Goal: Information Seeking & Learning: Learn about a topic

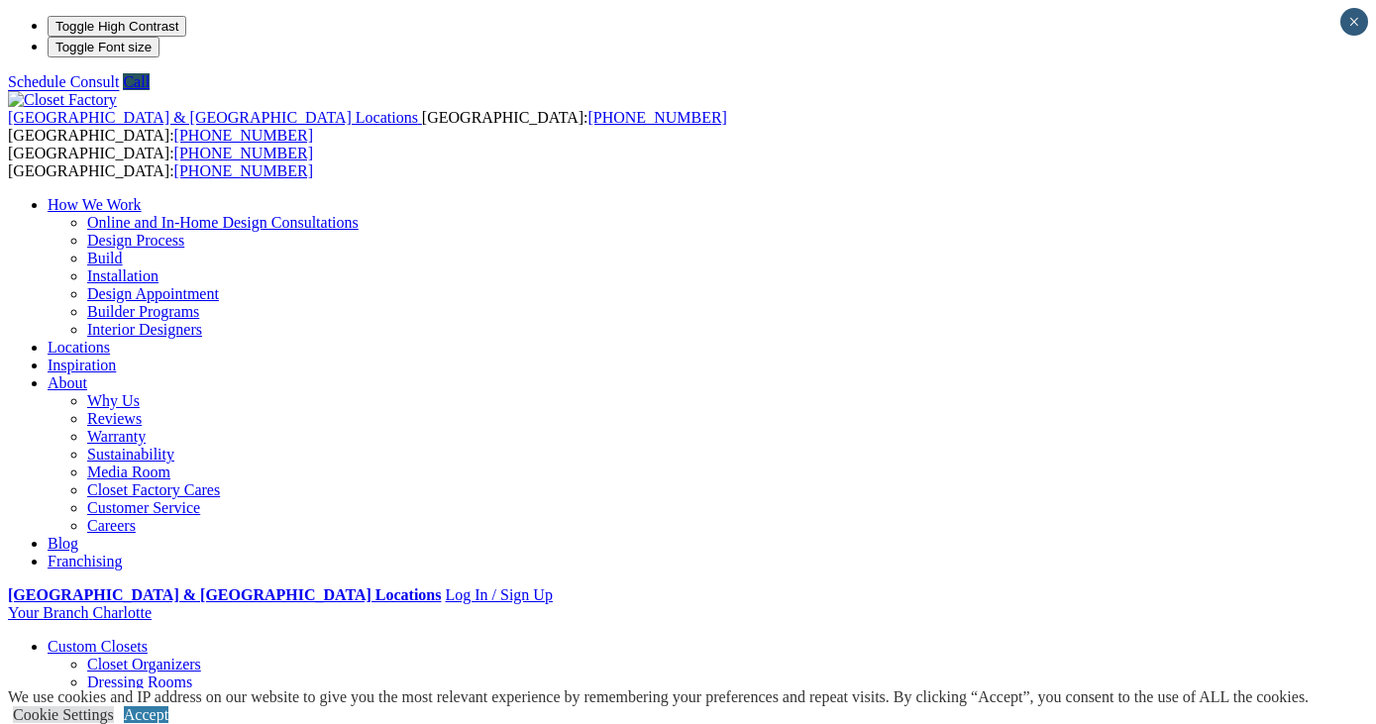
click at [136, 517] on link "Careers" at bounding box center [111, 525] width 49 height 17
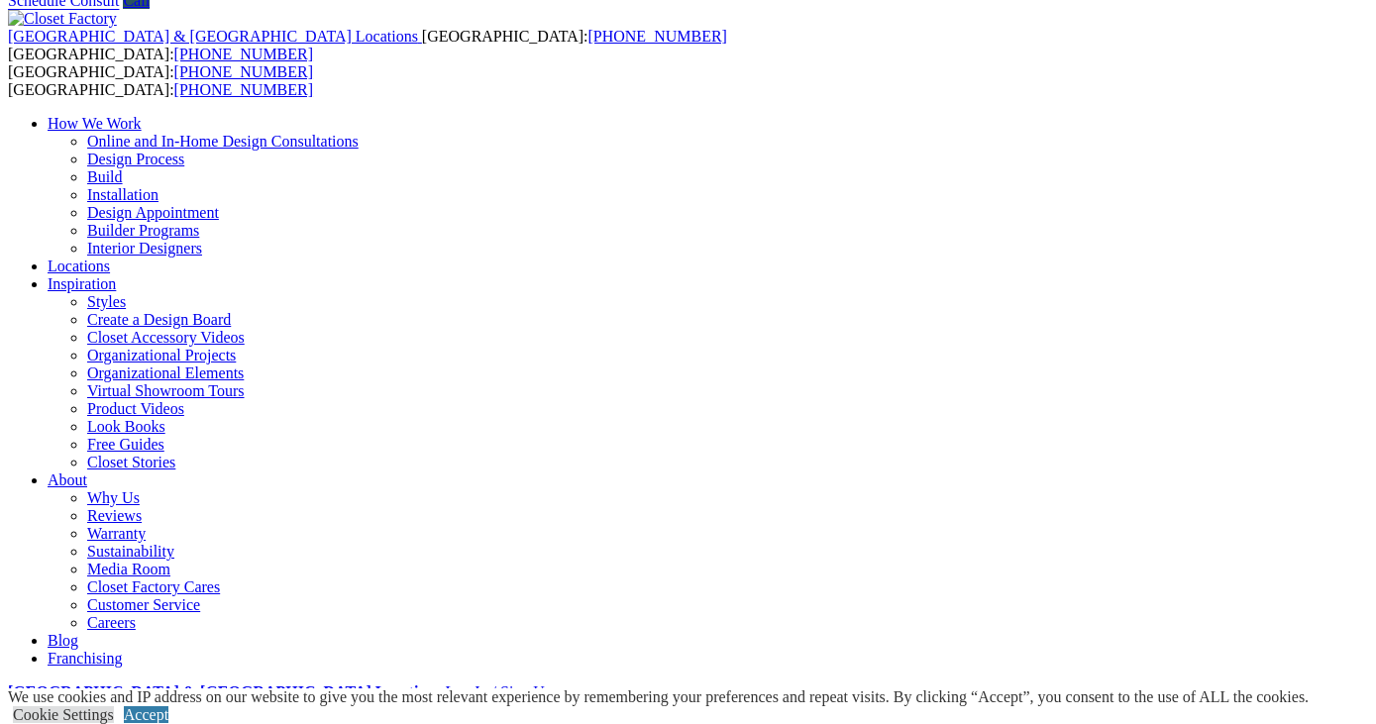
scroll to position [68, 0]
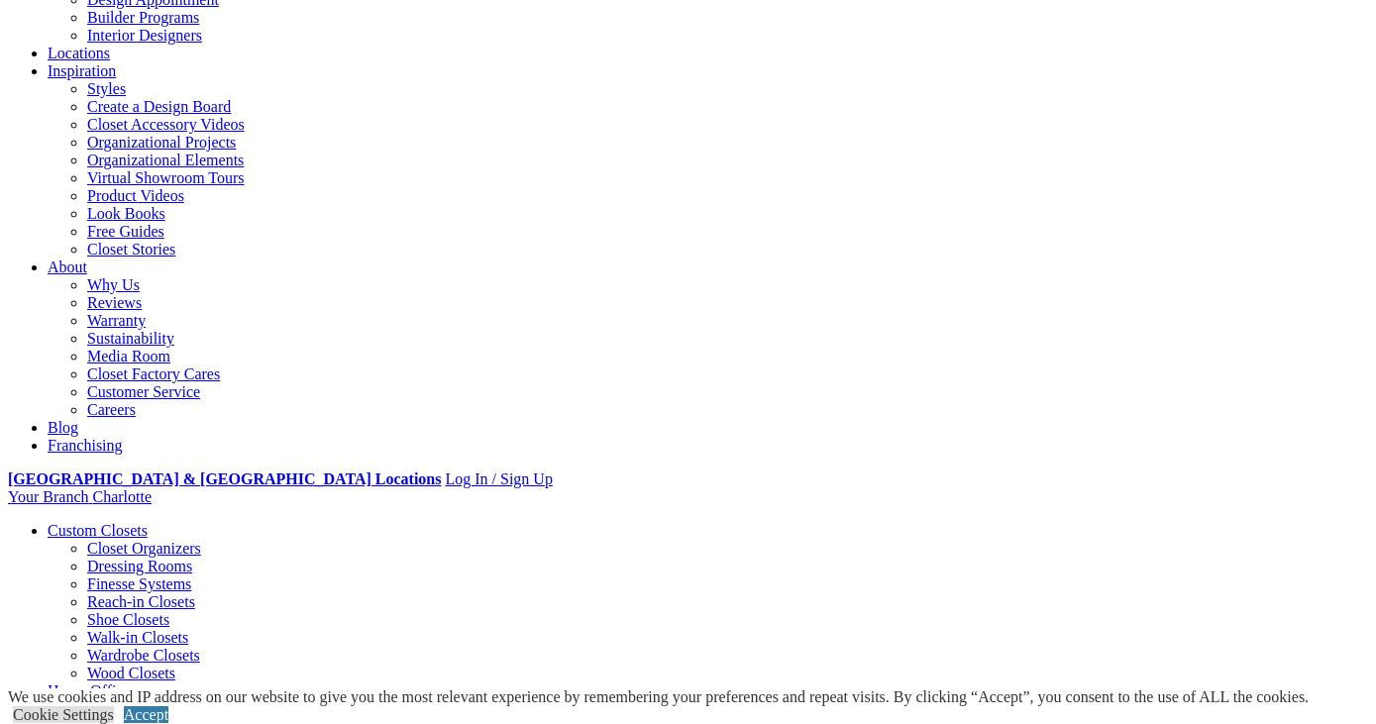
scroll to position [299, 0]
